Goal: Task Accomplishment & Management: Use online tool/utility

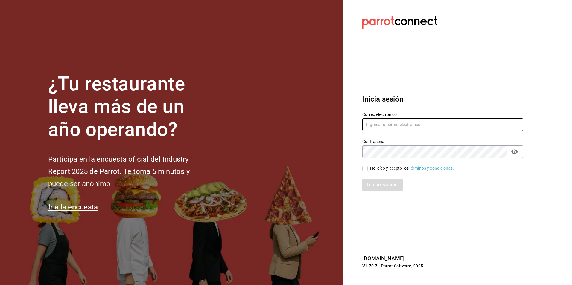
type input "[PERSON_NAME][EMAIL_ADDRESS][DOMAIN_NAME]"
click at [364, 169] on input "He leído y acepto los Términos y condiciones." at bounding box center [364, 168] width 5 height 5
checkbox input "true"
drag, startPoint x: 376, startPoint y: 186, endPoint x: 370, endPoint y: 193, distance: 9.3
click at [375, 186] on button "Iniciar sesión" at bounding box center [382, 185] width 41 height 13
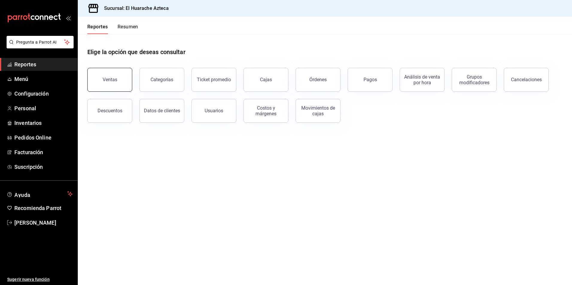
click at [110, 85] on button "Ventas" at bounding box center [109, 80] width 45 height 24
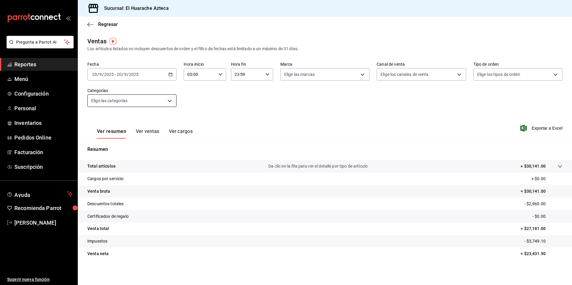
click at [168, 100] on body "Pregunta a Parrot AI Reportes Menú Configuración Personal Inventarios Pedidos O…" at bounding box center [286, 142] width 572 height 285
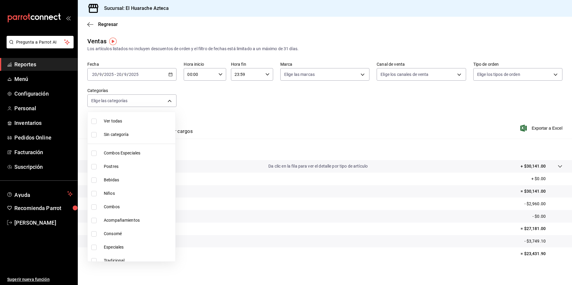
click at [119, 154] on span "Combos Especiales" at bounding box center [138, 153] width 69 height 6
type input "2c353759-2c9e-4a11-8b13-ec92f7df1887"
checkbox input "true"
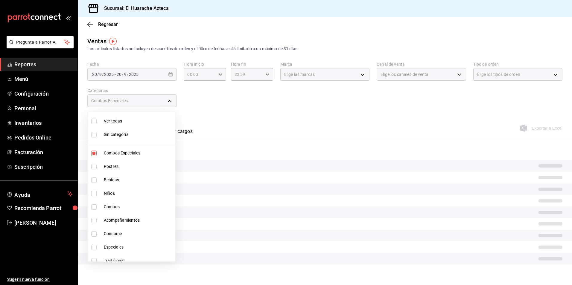
click at [110, 207] on span "Combos" at bounding box center [138, 207] width 69 height 6
type input "2c353759-2c9e-4a11-8b13-ec92f7df1887,801fb927-b16a-41c9-9a7c-271afa856fa8"
checkbox input "true"
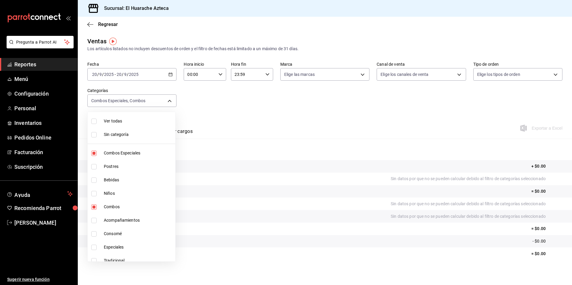
click at [92, 220] on input "checkbox" at bounding box center [93, 220] width 5 height 5
checkbox input "true"
type input "2c353759-2c9e-4a11-8b13-ec92f7df1887,801fb927-b16a-41c9-9a7c-271afa856fa8,2d28a…"
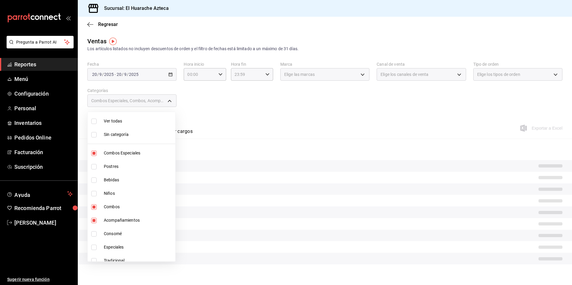
click at [94, 248] on input "checkbox" at bounding box center [93, 247] width 5 height 5
checkbox input "true"
type input "2c353759-2c9e-4a11-8b13-ec92f7df1887,801fb927-b16a-41c9-9a7c-271afa856fa8,2d28a…"
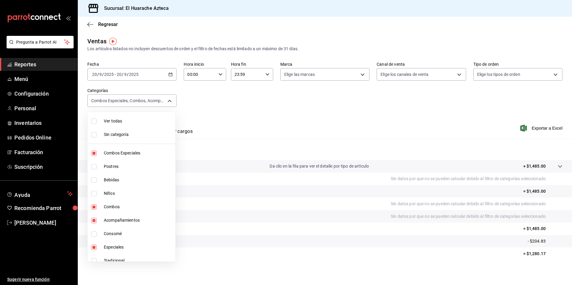
scroll to position [6, 0]
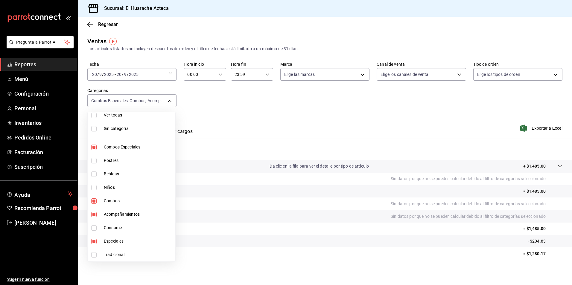
click at [94, 254] on input "checkbox" at bounding box center [93, 254] width 5 height 5
checkbox input "true"
click at [138, 145] on span "Combos Especiales" at bounding box center [138, 147] width 69 height 6
type input "801fb927-b16a-41c9-9a7c-271afa856fa8,2d28abd0-1e90-45a2-b988-74b39c4496ee,456e0…"
checkbox input "false"
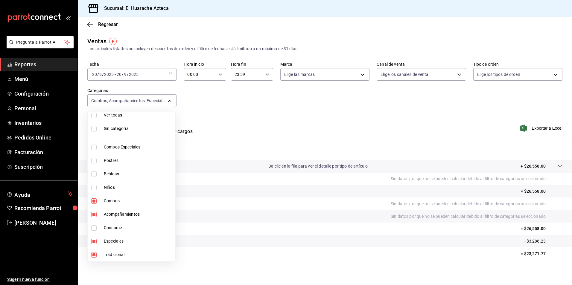
click at [109, 201] on span "Combos" at bounding box center [138, 201] width 69 height 6
type input "2d28abd0-1e90-45a2-b988-74b39c4496ee,456e02ca-36ee-4b64-abe9-711cb0ff05c9,0bcea…"
checkbox input "false"
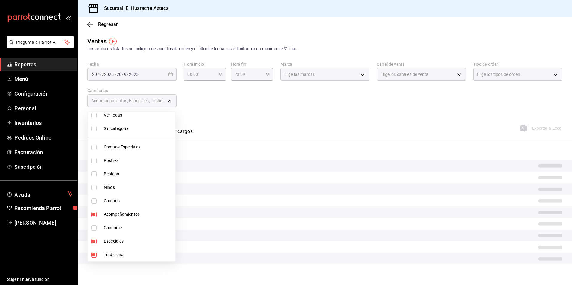
click at [109, 214] on span "Acompañamientos" at bounding box center [138, 214] width 69 height 6
type input "456e02ca-36ee-4b64-abe9-711cb0ff05c9,0bcea8be-a7c4-41fc-813b-e05f5227c1d5"
checkbox input "false"
click at [107, 240] on span "Especiales" at bounding box center [138, 241] width 69 height 6
type input "0bcea8be-a7c4-41fc-813b-e05f5227c1d5"
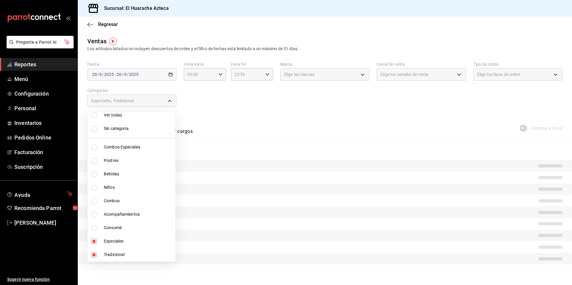
checkbox input "false"
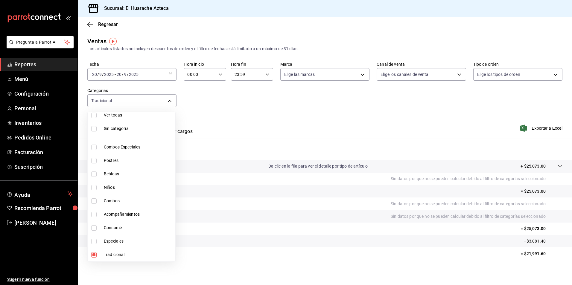
click at [112, 254] on span "Tradicional" at bounding box center [138, 255] width 69 height 6
checkbox input "false"
click at [93, 160] on input "checkbox" at bounding box center [93, 160] width 5 height 5
checkbox input "true"
type input "c007e3ad-3013-4e56-a94d-c02e68cae99b"
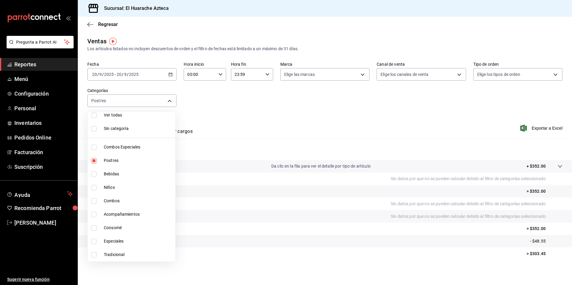
click at [121, 161] on span "Postres" at bounding box center [138, 161] width 69 height 6
checkbox input "false"
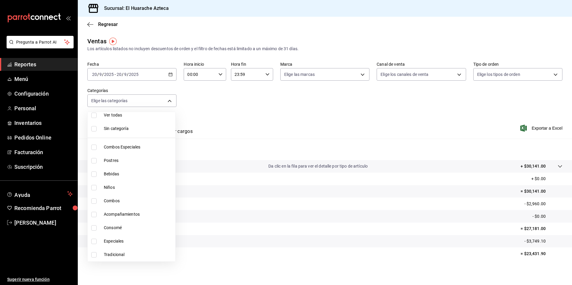
click at [93, 174] on input "checkbox" at bounding box center [93, 174] width 5 height 5
checkbox input "true"
type input "f30dce80-1504-46fe-9bff-e61b227a5927"
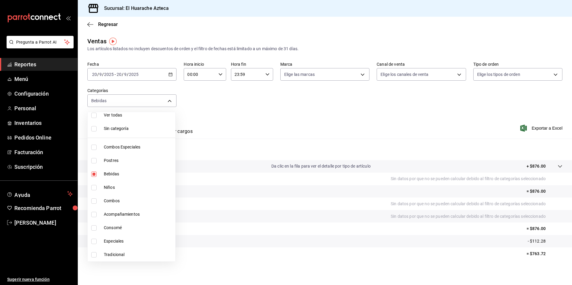
click at [260, 130] on div at bounding box center [286, 142] width 572 height 285
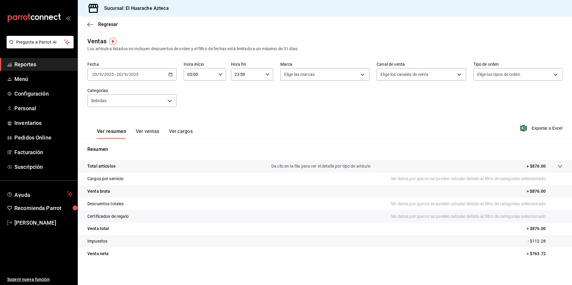
click at [147, 130] on button "Ver ventas" at bounding box center [148, 134] width 24 height 10
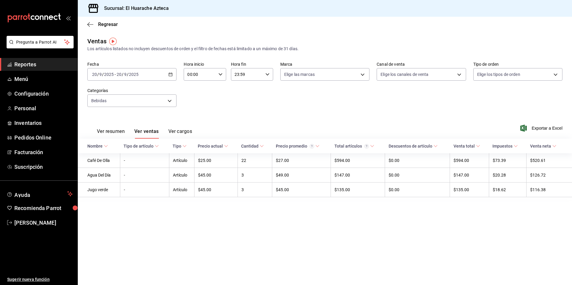
click at [103, 146] on span "Nombre" at bounding box center [97, 146] width 21 height 5
click at [171, 101] on body "Pregunta a Parrot AI Reportes Menú Configuración Personal Inventarios Pedidos O…" at bounding box center [286, 142] width 572 height 285
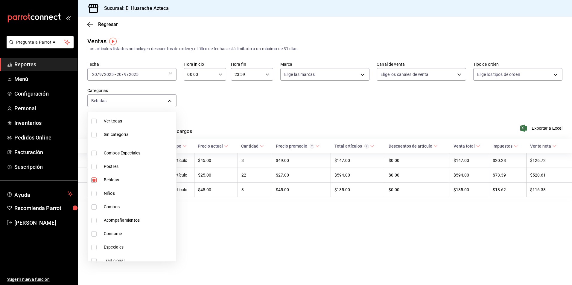
click at [93, 194] on input "checkbox" at bounding box center [93, 193] width 5 height 5
checkbox input "true"
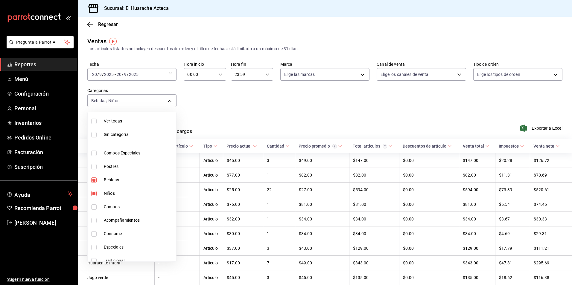
click at [116, 181] on span "Bebidas" at bounding box center [139, 180] width 70 height 6
type input "28e60cb7-9a33-402d-bbe1-a64a9172dbc2"
checkbox input "false"
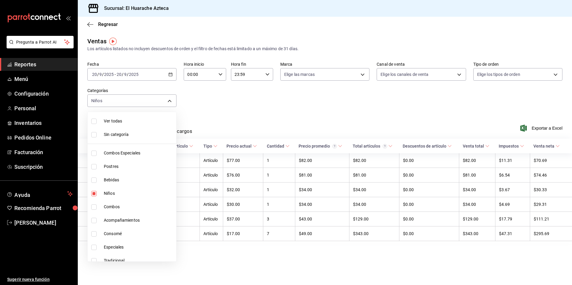
click at [234, 135] on div at bounding box center [286, 142] width 572 height 285
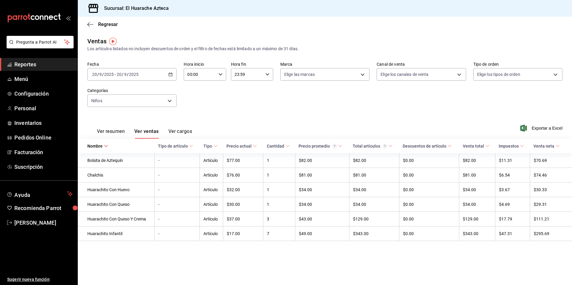
click at [114, 131] on button "Ver resumen" at bounding box center [111, 134] width 28 height 10
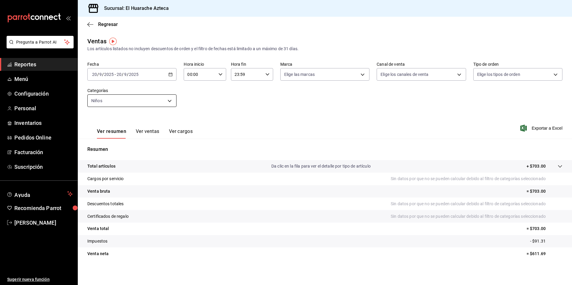
click at [169, 102] on body "Pregunta a Parrot AI Reportes Menú Configuración Personal Inventarios Pedidos O…" at bounding box center [286, 142] width 572 height 285
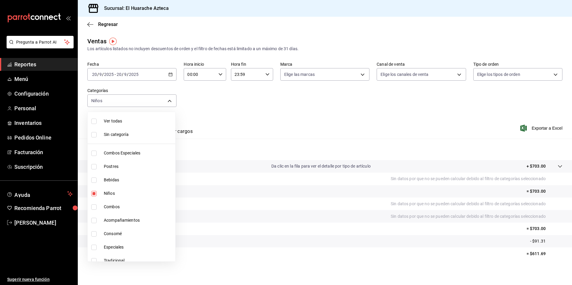
click at [95, 235] on input "checkbox" at bounding box center [93, 233] width 5 height 5
checkbox input "true"
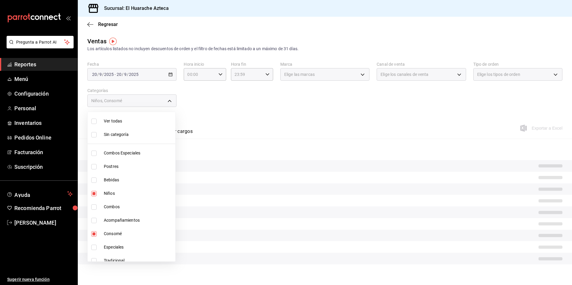
click at [104, 191] on span "Niños" at bounding box center [138, 193] width 69 height 6
type input "53f55ae2-6285-460e-a8e1-99190fafff65"
checkbox input "false"
click at [277, 119] on div at bounding box center [286, 142] width 572 height 285
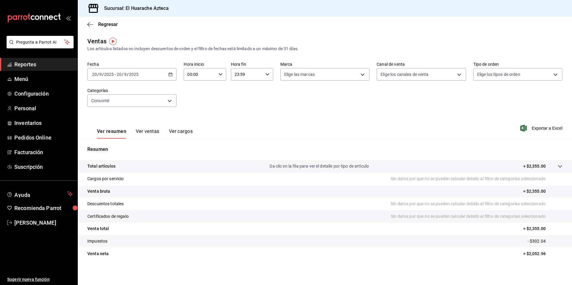
click at [149, 134] on button "Ver ventas" at bounding box center [148, 134] width 24 height 10
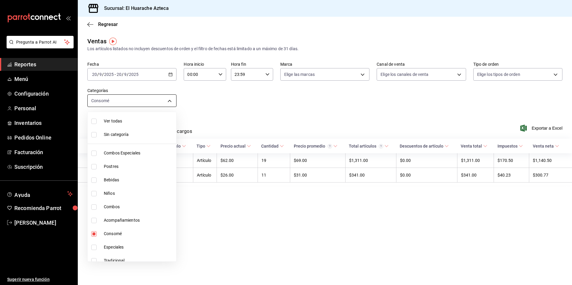
click at [168, 101] on body "Pregunta a Parrot AI Reportes Menú Configuración Personal Inventarios Pedidos O…" at bounding box center [286, 142] width 572 height 285
click at [109, 233] on span "Consomé" at bounding box center [139, 234] width 70 height 6
checkbox input "false"
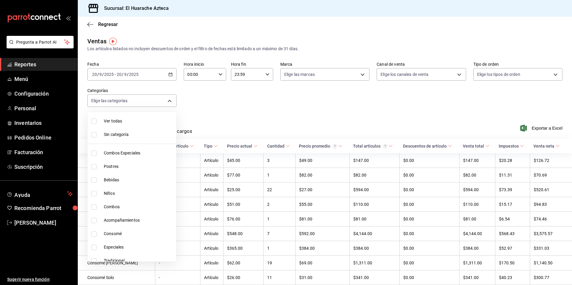
click at [205, 113] on div at bounding box center [286, 142] width 572 height 285
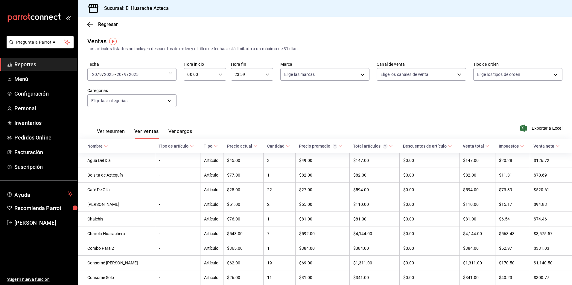
click at [179, 132] on button "Ver cargos" at bounding box center [180, 134] width 24 height 10
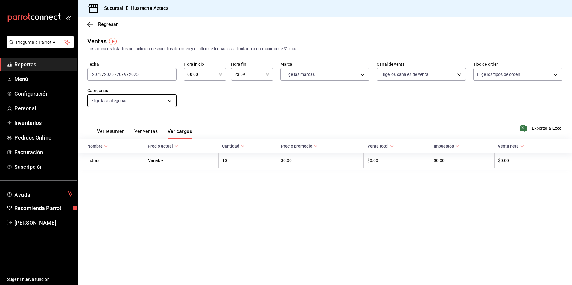
click at [170, 100] on body "Pregunta a Parrot AI Reportes Menú Configuración Personal Inventarios Pedidos O…" at bounding box center [286, 142] width 572 height 285
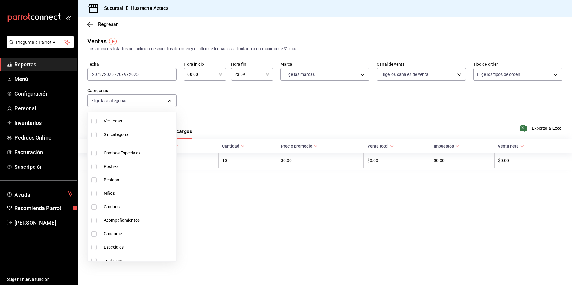
click at [108, 179] on span "Bebidas" at bounding box center [139, 180] width 70 height 6
type input "f30dce80-1504-46fe-9bff-e61b227a5927"
checkbox input "true"
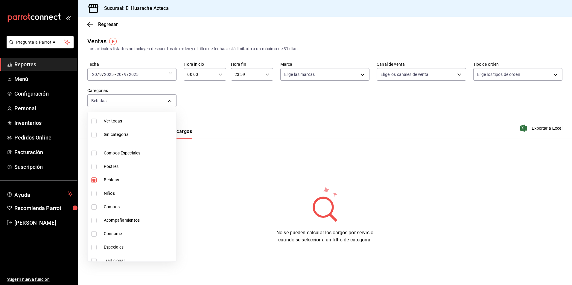
click at [168, 102] on div at bounding box center [286, 142] width 572 height 285
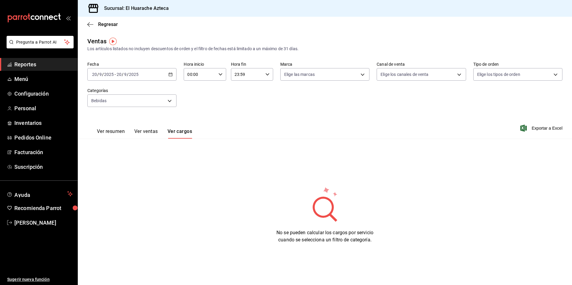
click at [112, 133] on button "Ver resumen" at bounding box center [111, 134] width 28 height 10
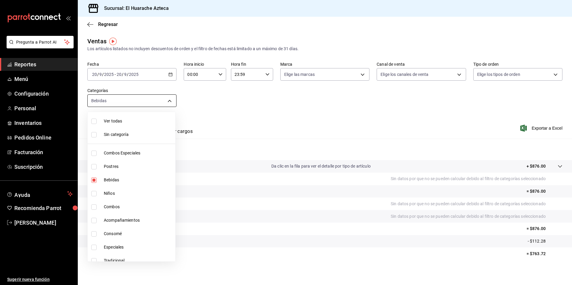
click at [169, 101] on body "Pregunta a Parrot AI Reportes Menú Configuración Personal Inventarios Pedidos O…" at bounding box center [286, 142] width 572 height 285
click at [110, 179] on span "Bebidas" at bounding box center [138, 180] width 69 height 6
checkbox input "false"
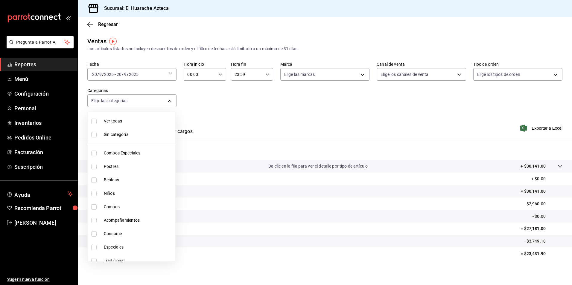
click at [101, 179] on li "Bebidas" at bounding box center [132, 179] width 88 height 13
type input "f30dce80-1504-46fe-9bff-e61b227a5927"
checkbox input "true"
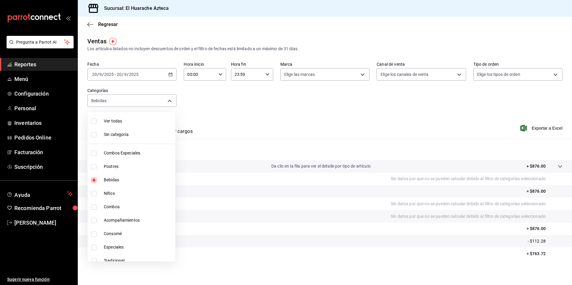
click at [232, 120] on div at bounding box center [286, 142] width 572 height 285
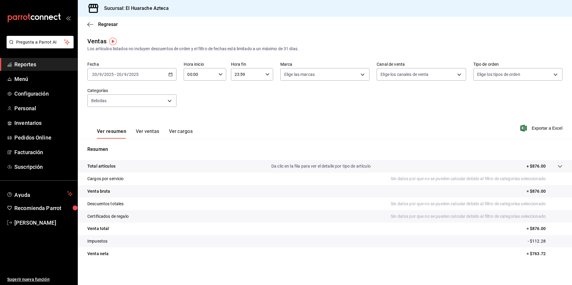
click at [149, 132] on button "Ver ventas" at bounding box center [148, 134] width 24 height 10
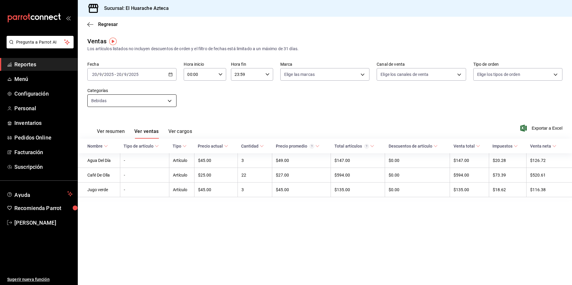
click at [169, 103] on body "Pregunta a Parrot AI Reportes Menú Configuración Personal Inventarios Pedidos O…" at bounding box center [286, 142] width 572 height 285
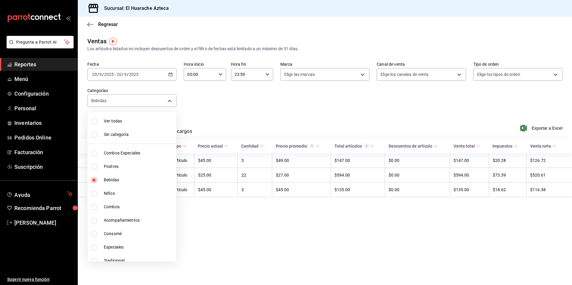
click at [109, 178] on span "Bebidas" at bounding box center [139, 180] width 70 height 6
checkbox input "false"
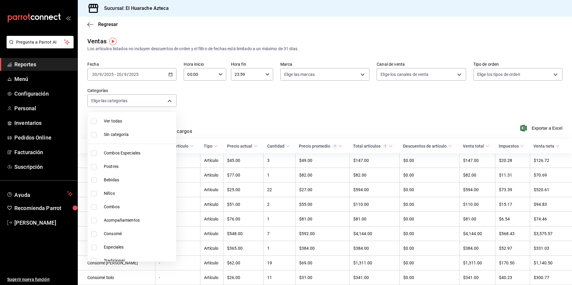
click at [94, 234] on input "checkbox" at bounding box center [93, 233] width 5 height 5
checkbox input "true"
type input "53f55ae2-6285-460e-a8e1-99190fafff65"
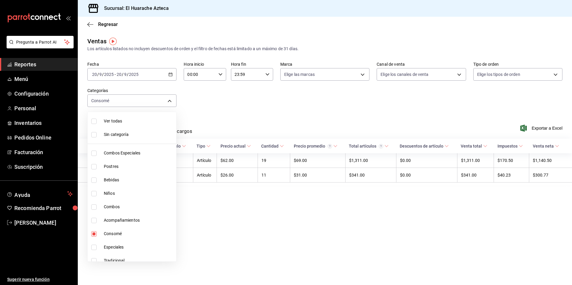
click at [286, 94] on div at bounding box center [286, 142] width 572 height 285
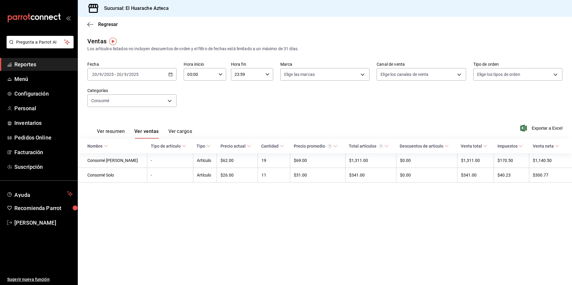
click at [111, 130] on button "Ver resumen" at bounding box center [111, 134] width 28 height 10
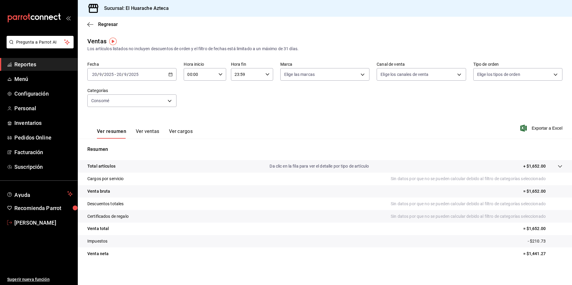
click at [21, 222] on span "Amalia P" at bounding box center [43, 223] width 58 height 8
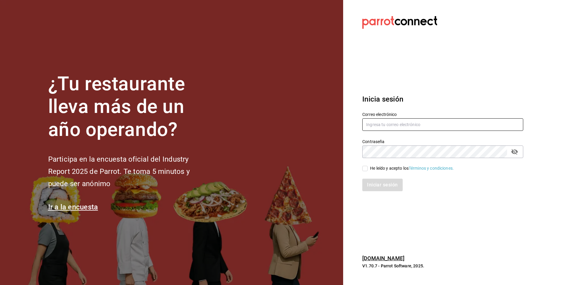
type input "[PERSON_NAME][EMAIL_ADDRESS][DOMAIN_NAME]"
